Goal: Task Accomplishment & Management: Use online tool/utility

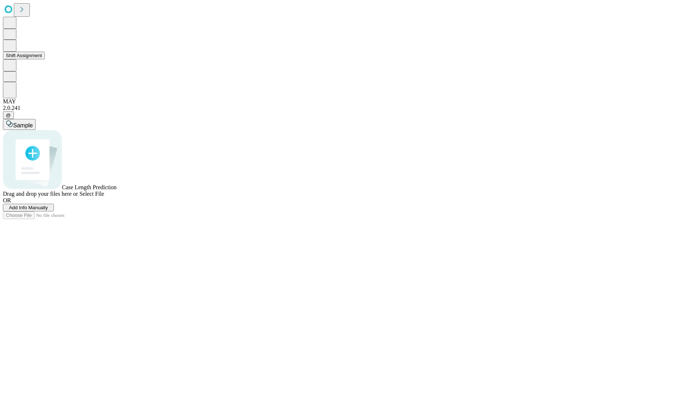
click at [45, 59] on button "Shift Assignment" at bounding box center [24, 56] width 42 height 8
